Goal: Transaction & Acquisition: Purchase product/service

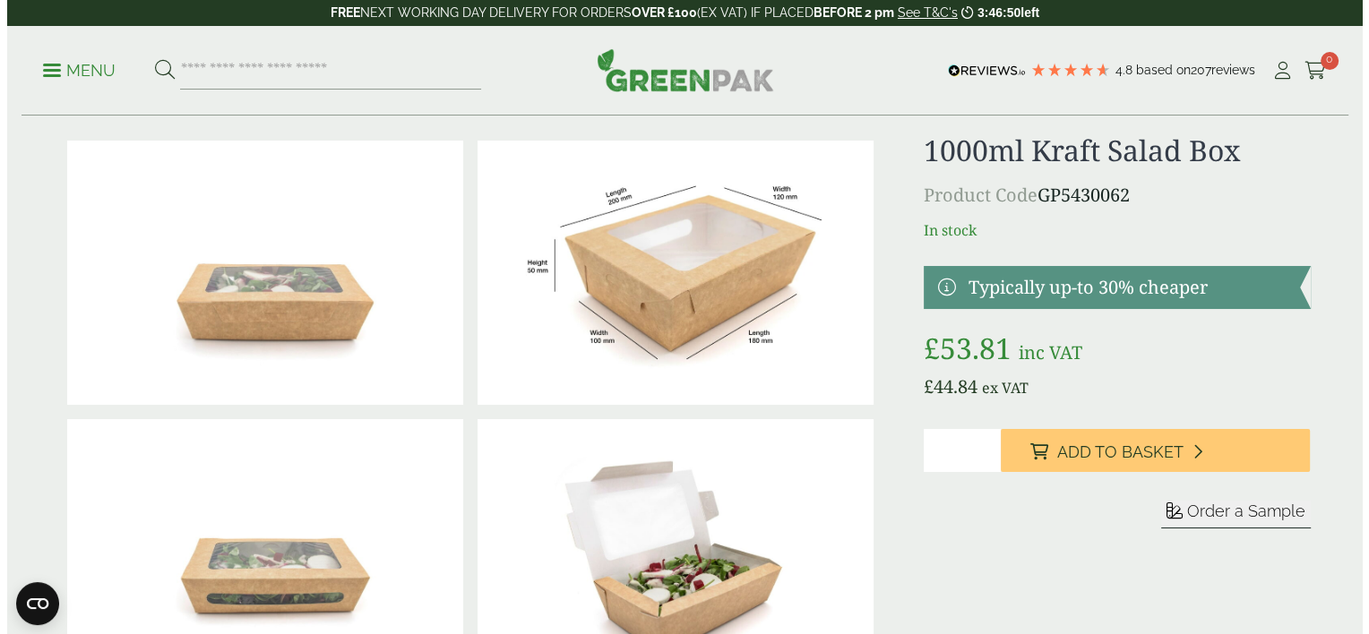
scroll to position [36, 0]
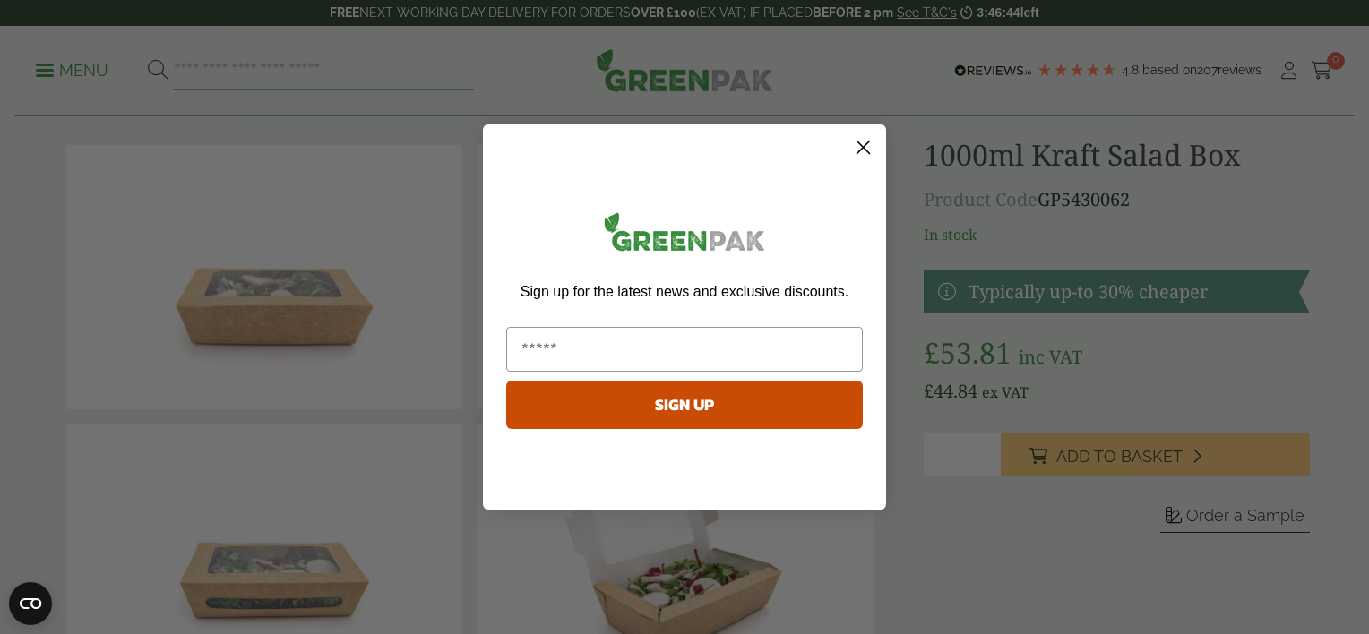
click at [868, 142] on icon "Close dialog" at bounding box center [864, 148] width 13 height 13
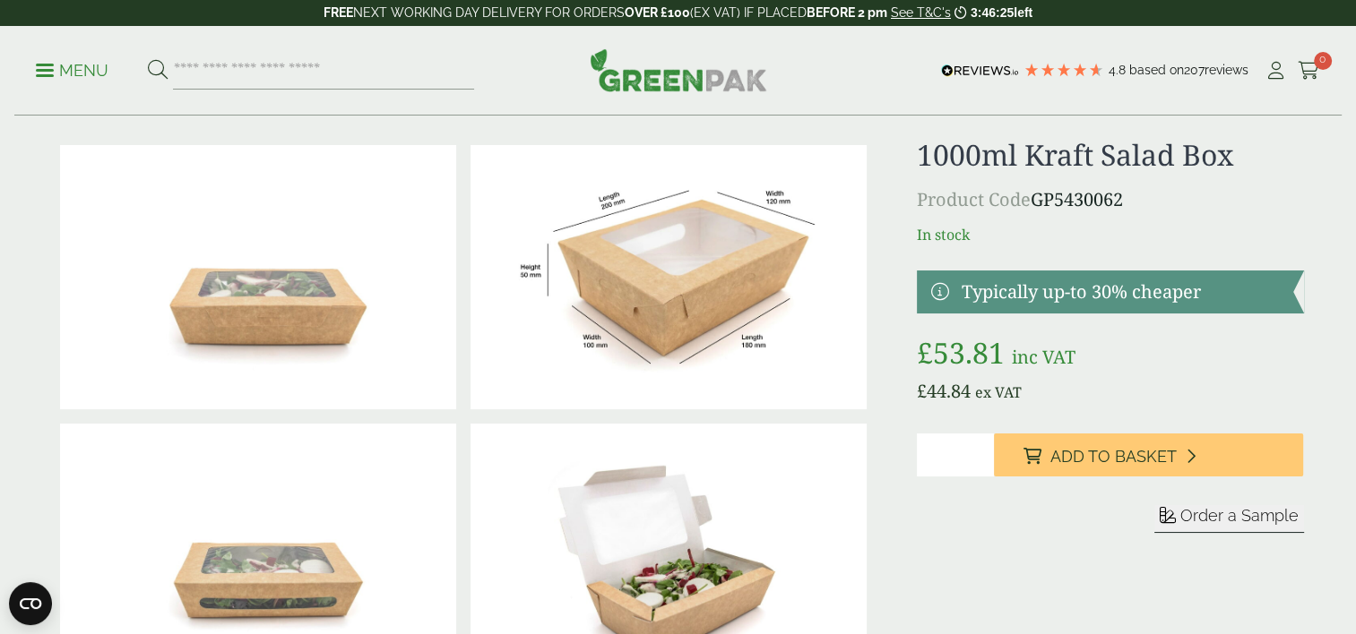
click at [40, 63] on link "Menu" at bounding box center [72, 69] width 73 height 18
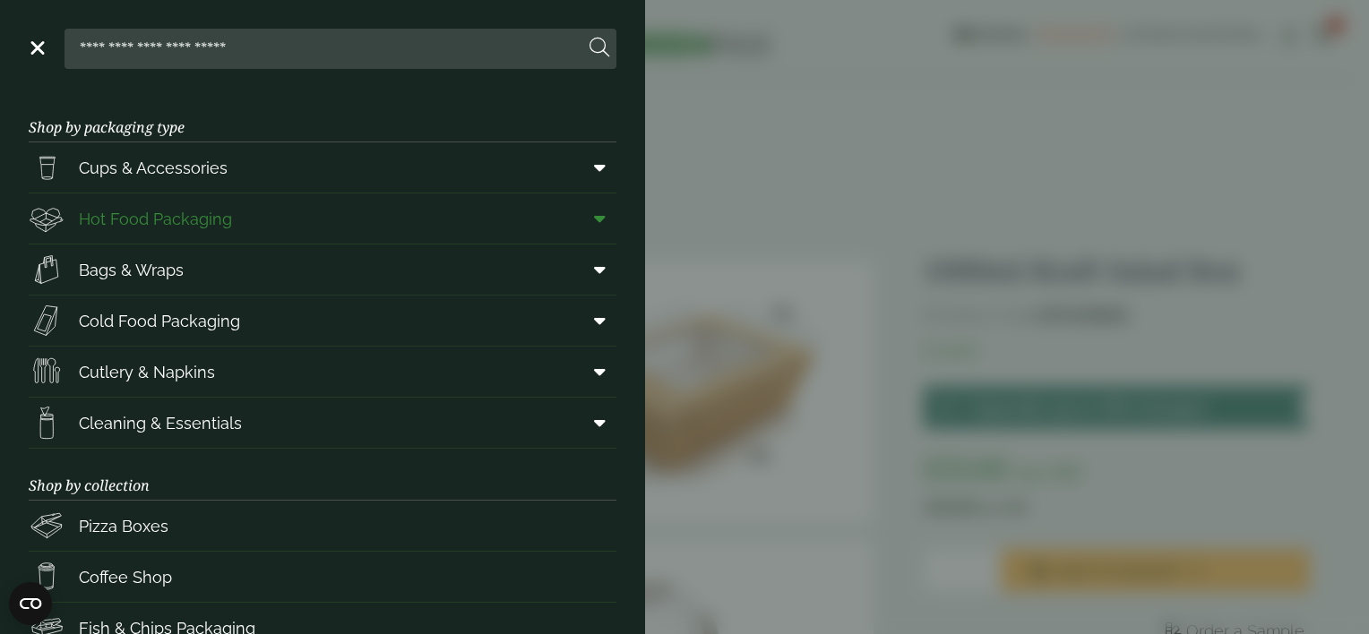
click at [319, 230] on link "Hot Food Packaging" at bounding box center [323, 219] width 588 height 50
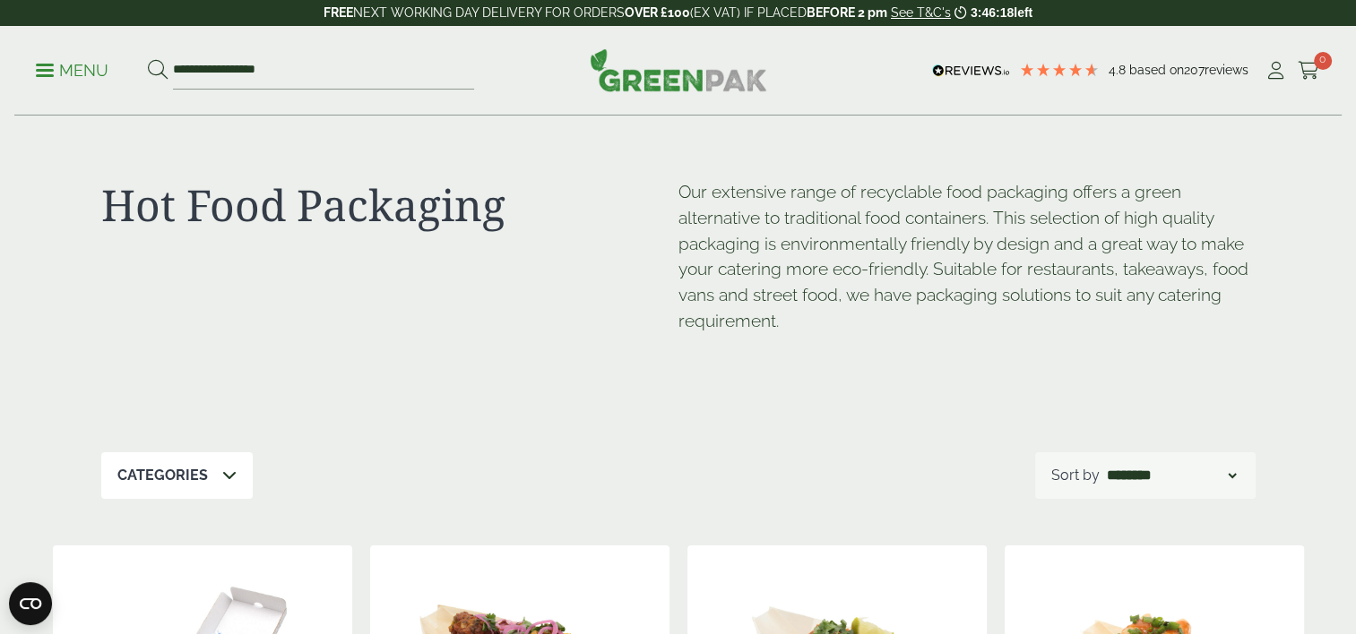
click at [47, 62] on p "Menu" at bounding box center [72, 71] width 73 height 22
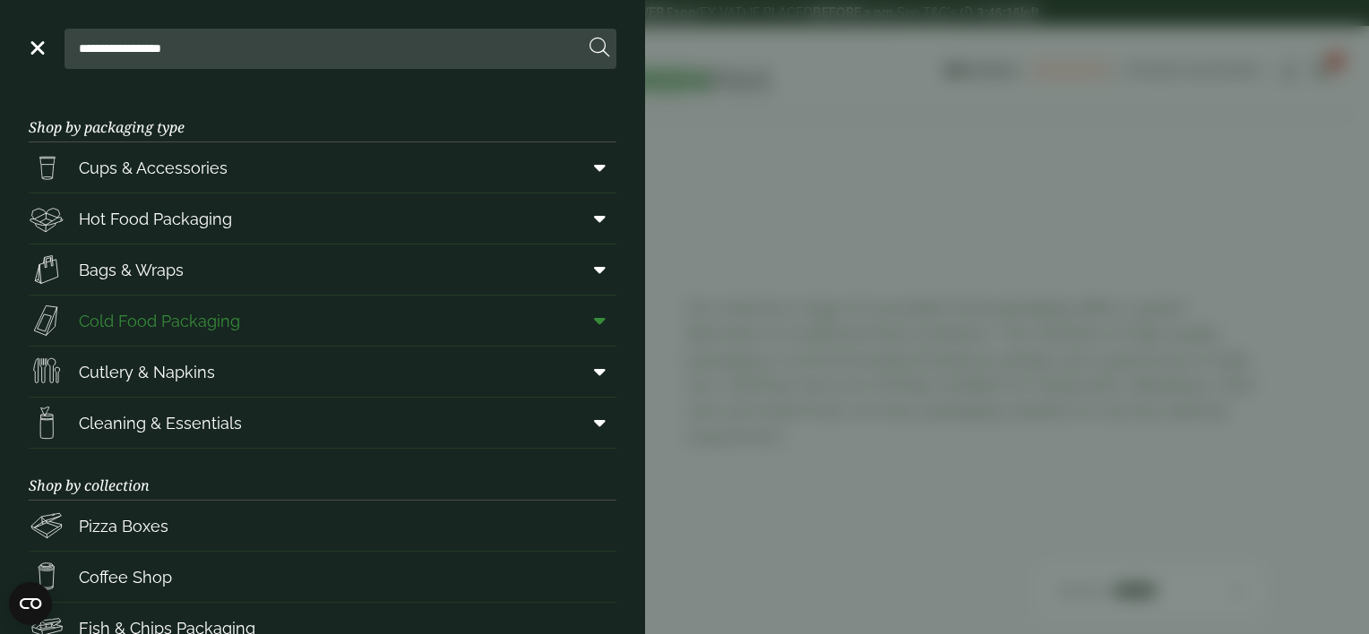
click at [496, 316] on link "Cold Food Packaging" at bounding box center [323, 321] width 588 height 50
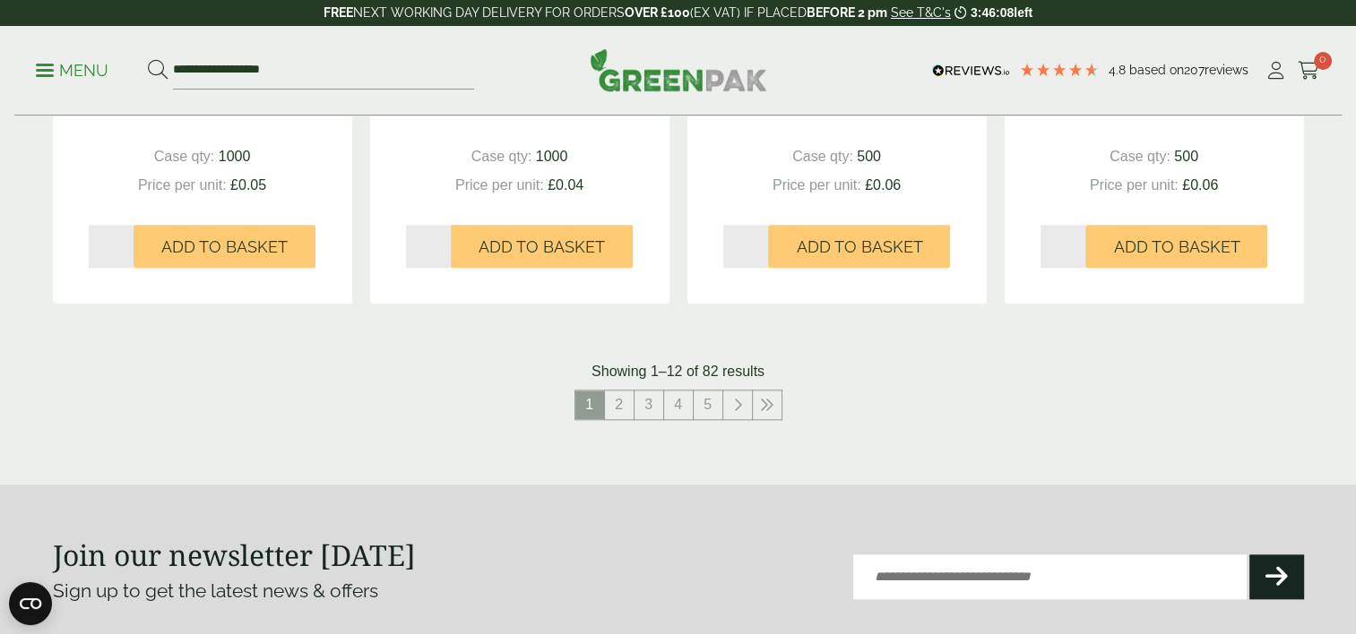
scroll to position [1972, 0]
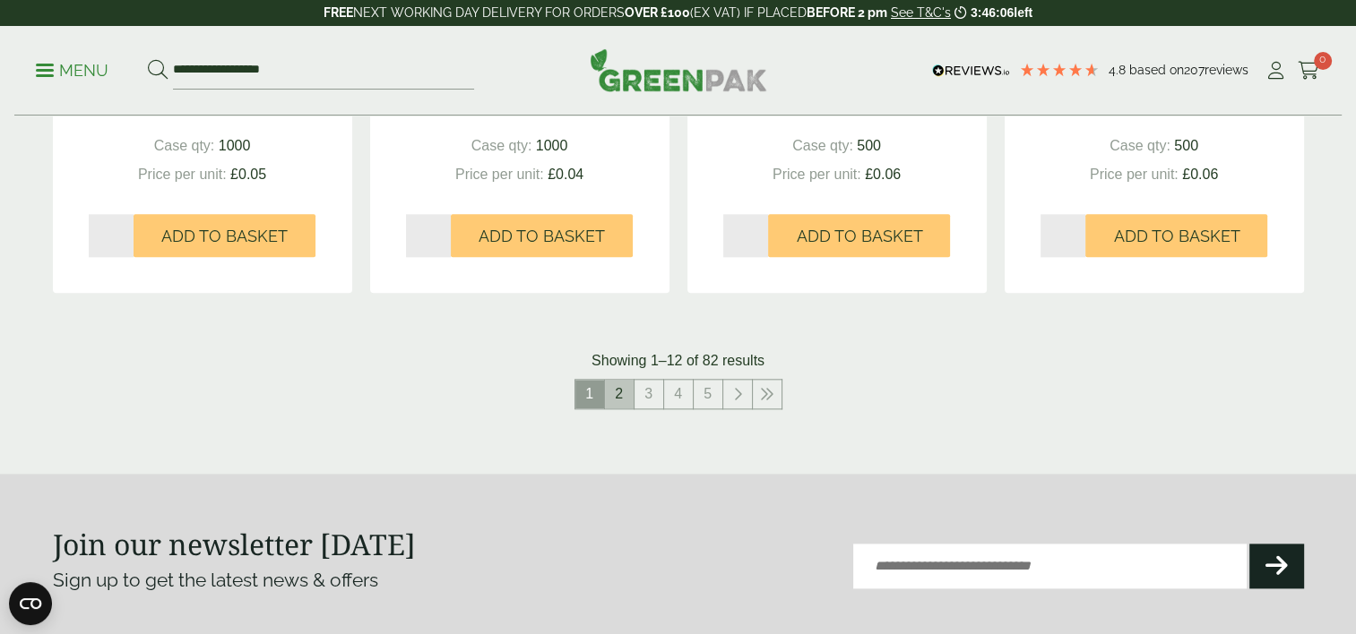
click at [625, 394] on link "2" at bounding box center [619, 394] width 29 height 29
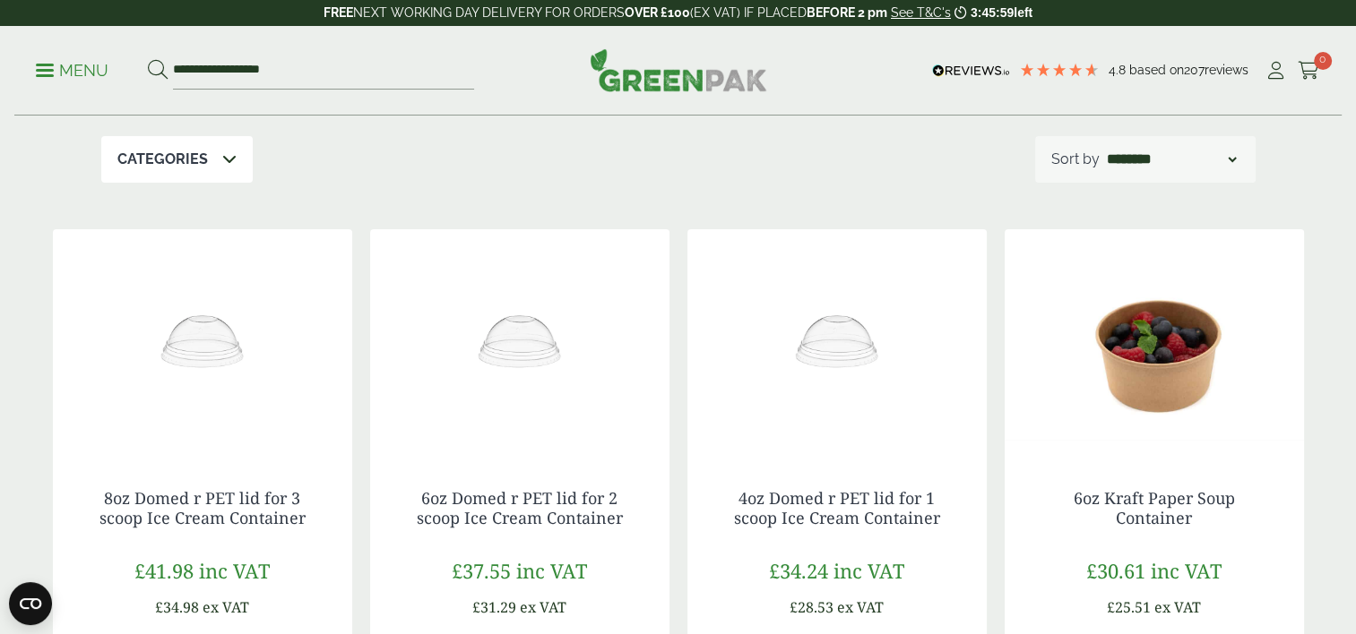
scroll to position [291, 0]
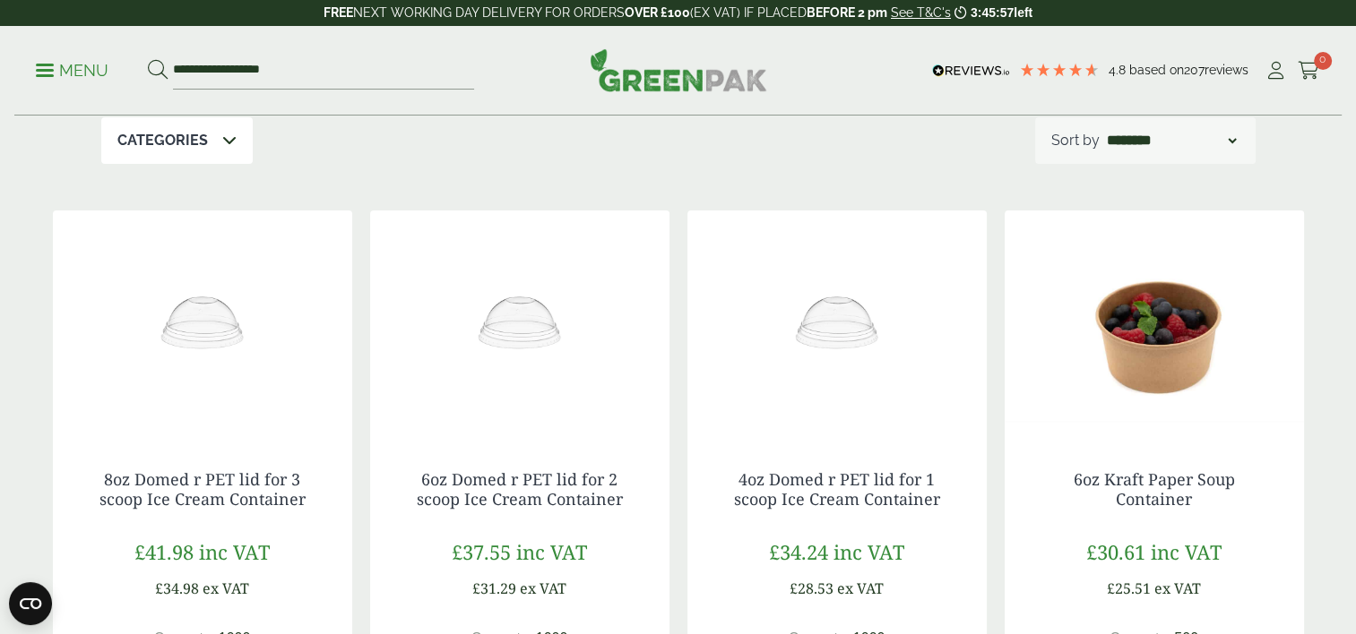
click at [228, 141] on icon at bounding box center [229, 140] width 14 height 14
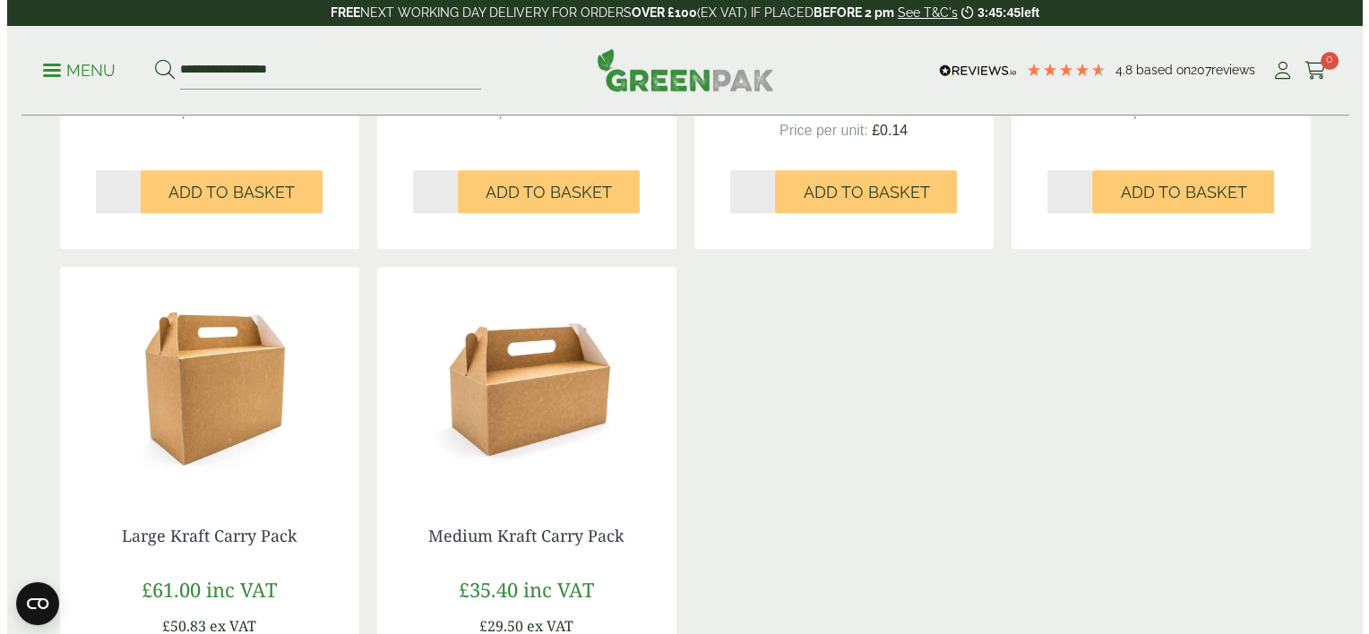
scroll to position [876, 0]
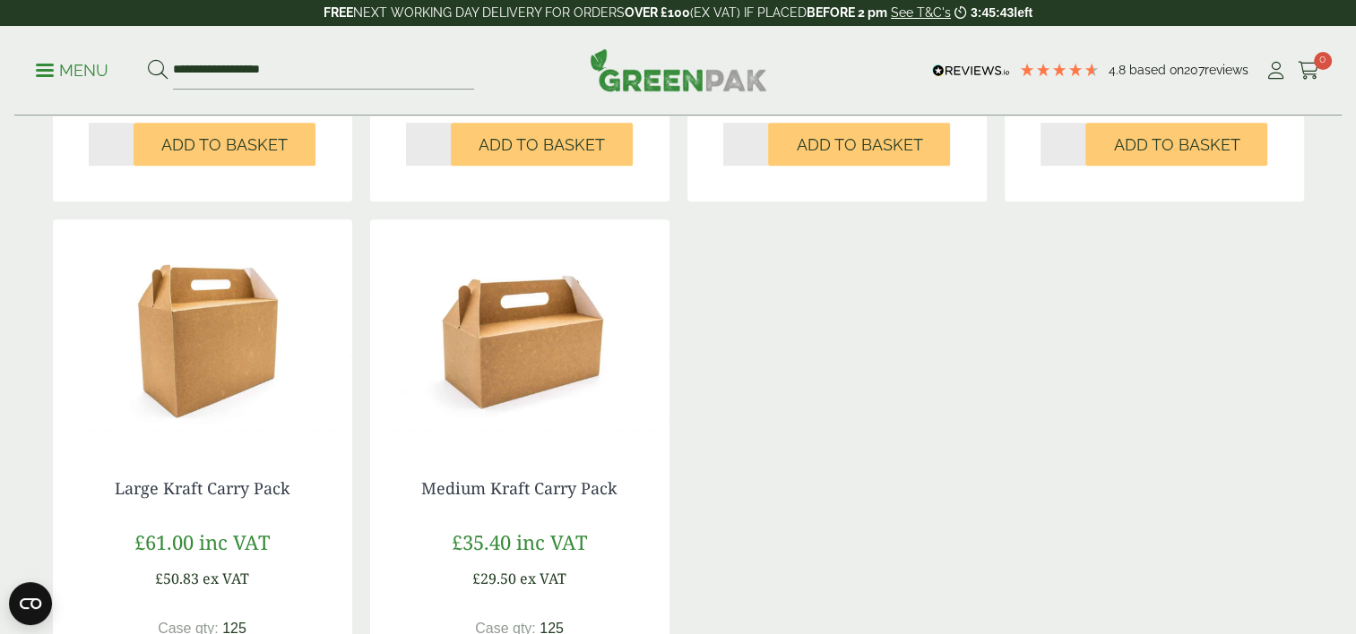
click at [73, 73] on p "Menu" at bounding box center [72, 71] width 73 height 22
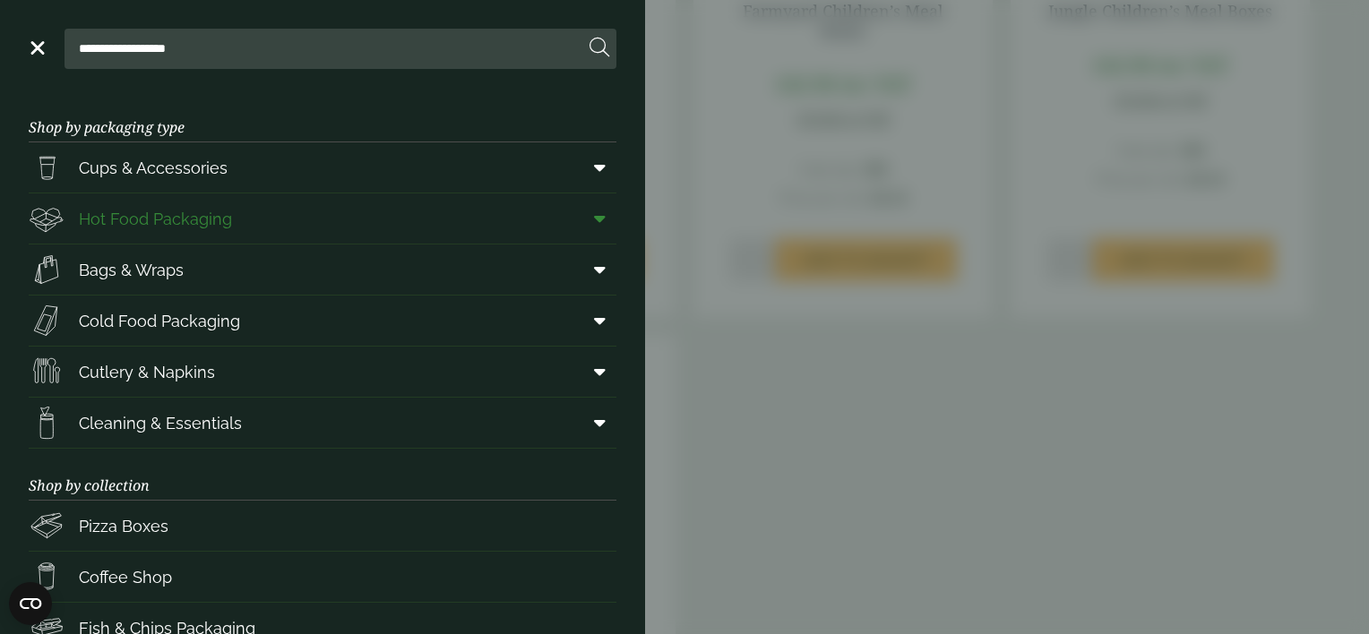
click at [132, 204] on span "Hot Food Packaging" at bounding box center [130, 219] width 203 height 36
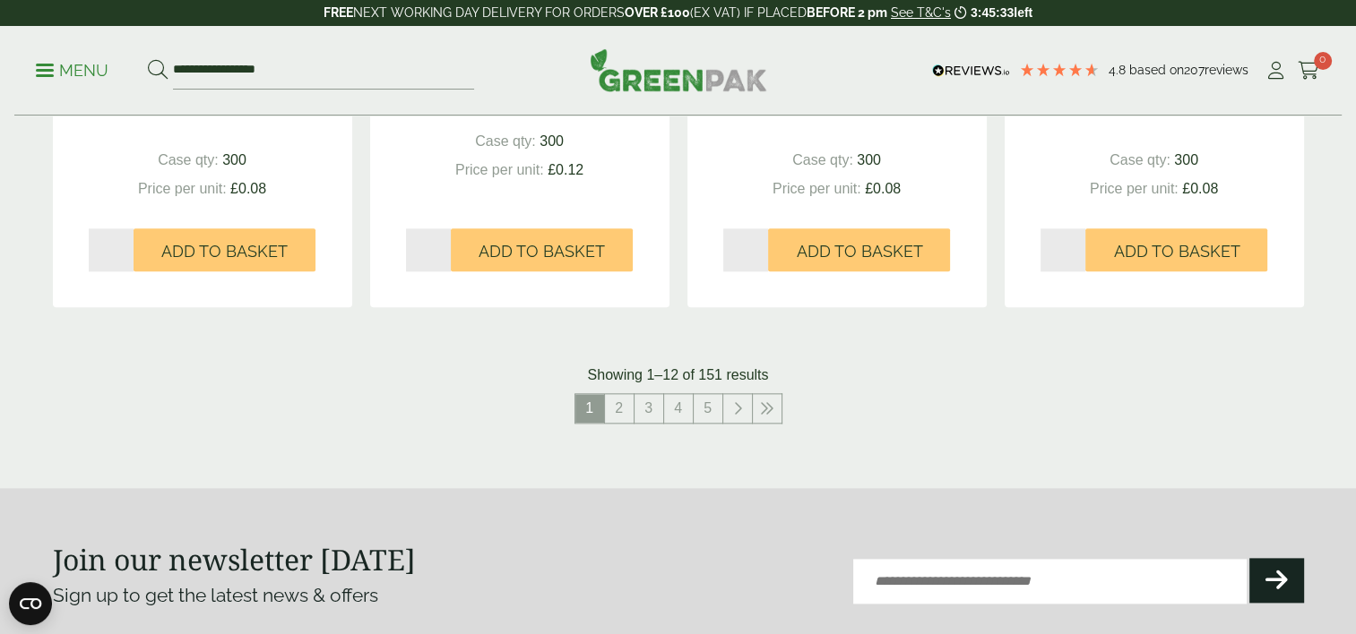
scroll to position [2019, 0]
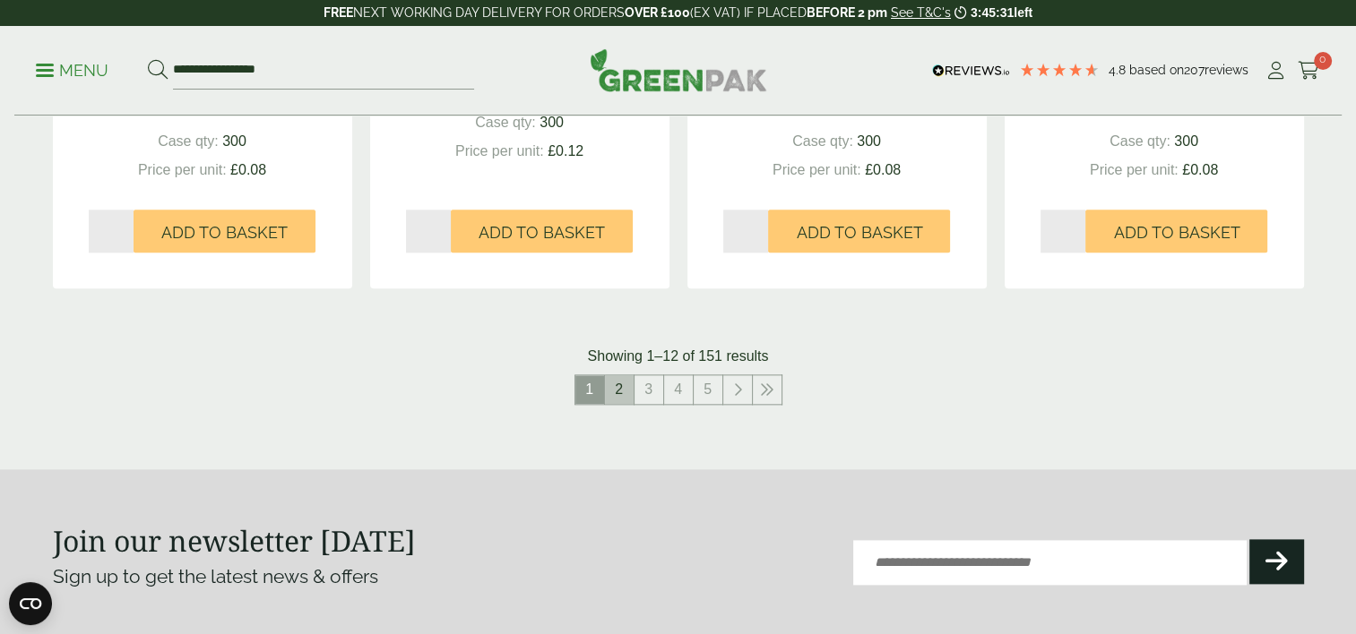
click at [617, 393] on link "2" at bounding box center [619, 389] width 29 height 29
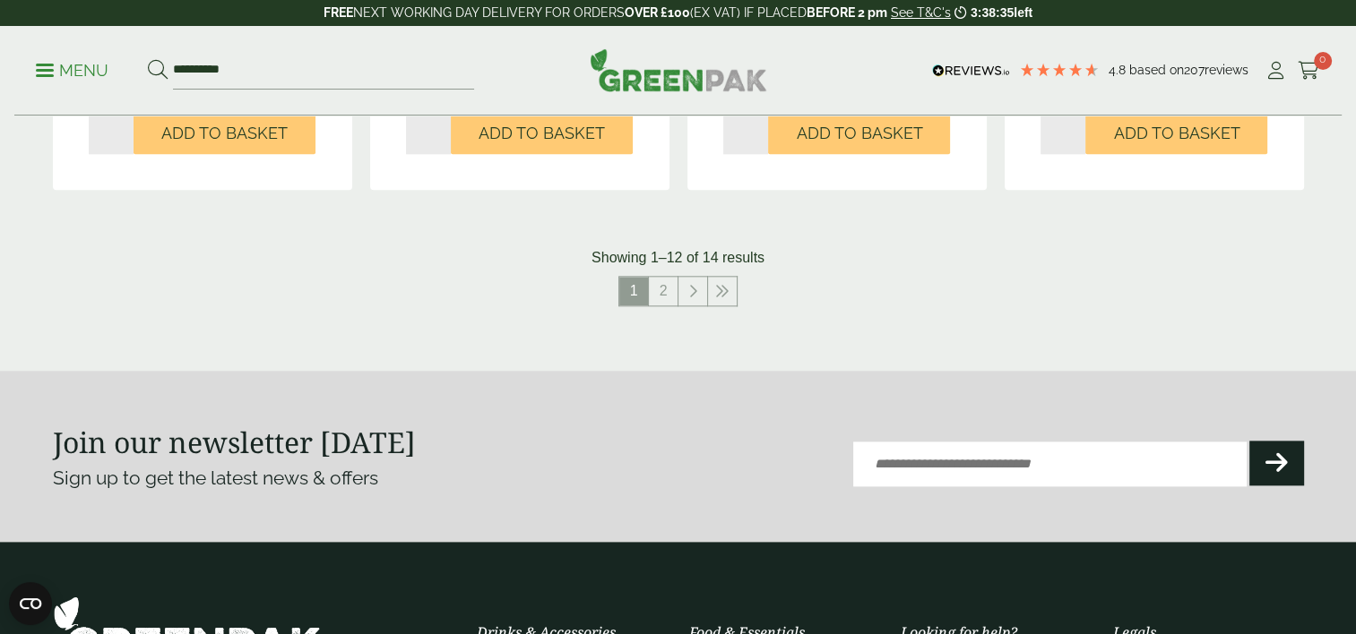
scroll to position [2015, 0]
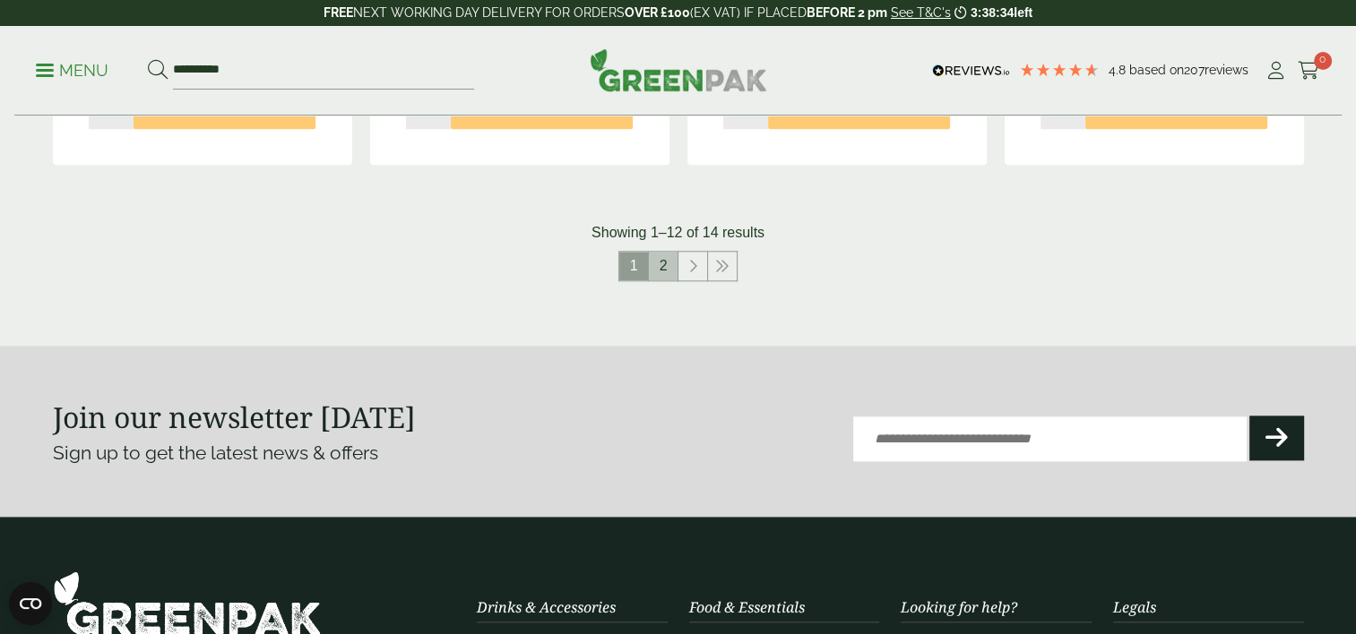
click at [669, 263] on link "2" at bounding box center [663, 266] width 29 height 29
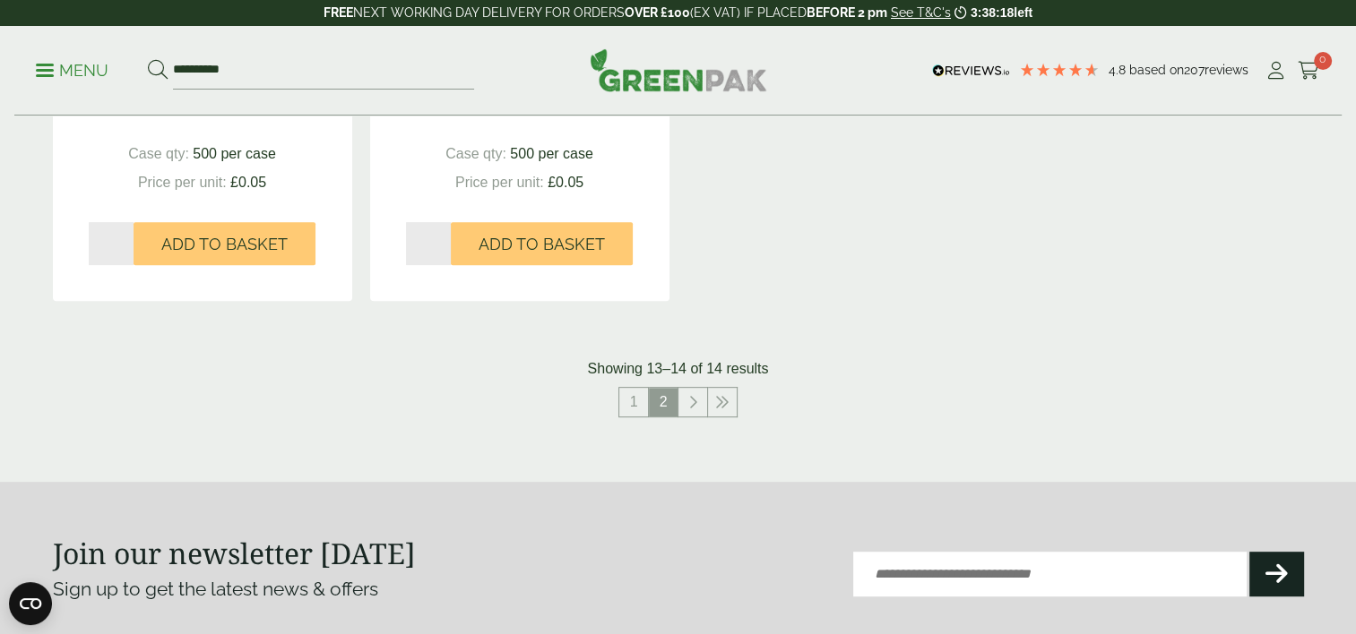
scroll to position [685, 0]
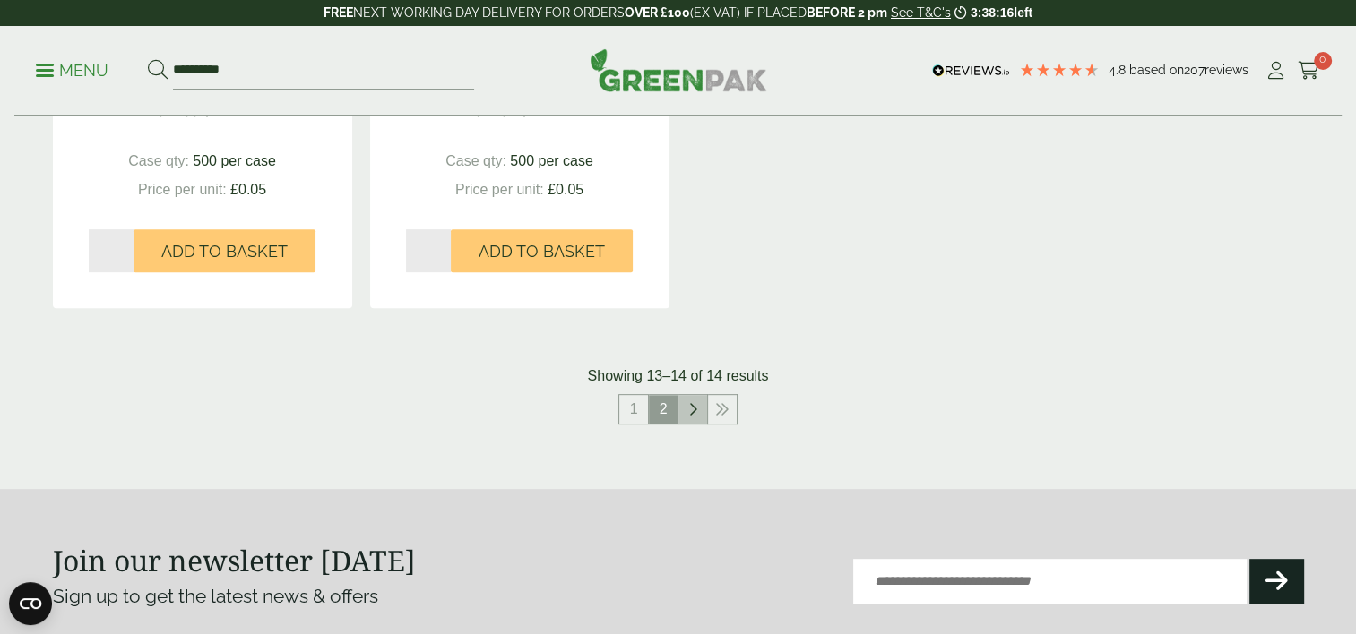
click at [686, 406] on link at bounding box center [692, 409] width 29 height 29
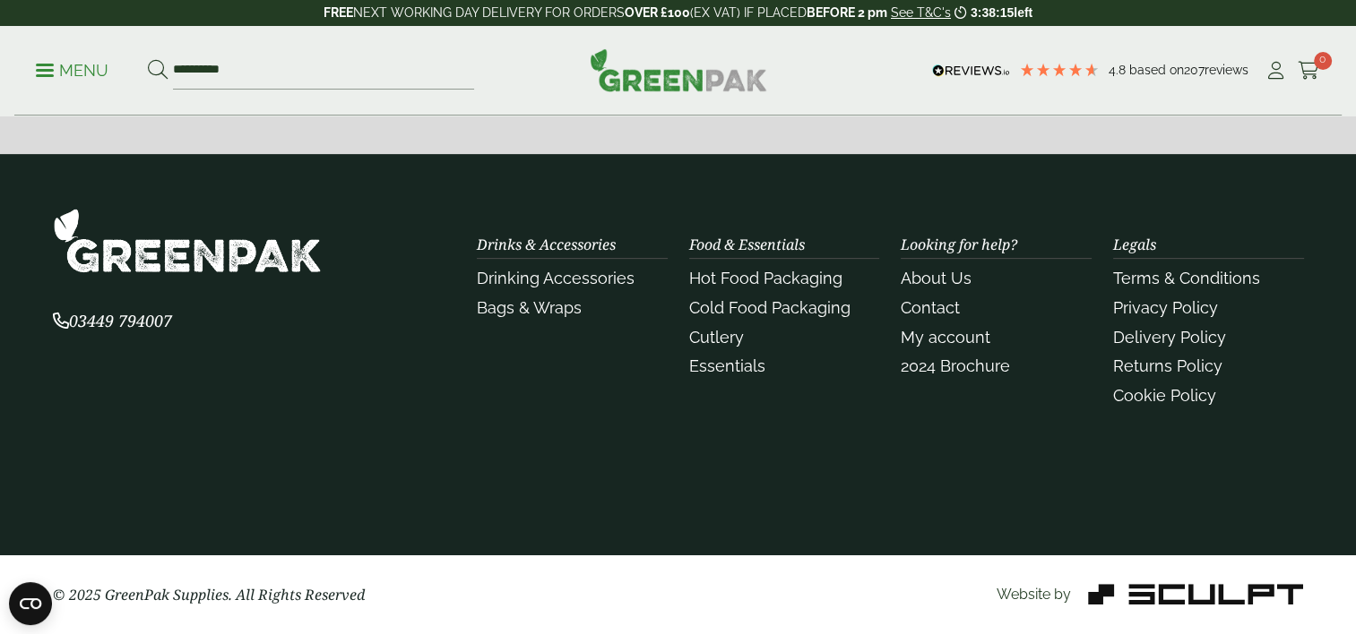
scroll to position [670, 0]
